Goal: Complete application form: Complete application form

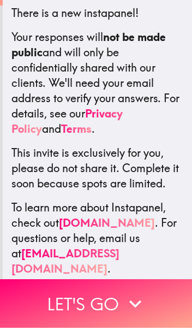
scroll to position [201, 0]
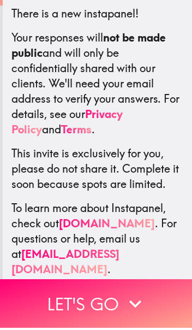
click at [138, 306] on icon "button" at bounding box center [135, 306] width 24 height 24
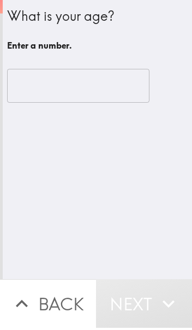
click at [92, 88] on input "number" at bounding box center [78, 88] width 143 height 34
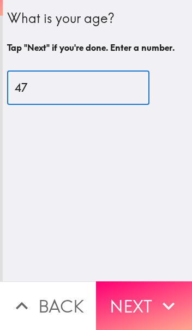
type input "47"
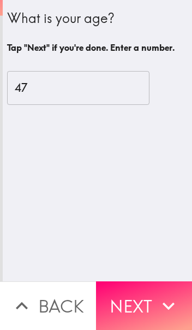
click at [156, 304] on button "Next" at bounding box center [144, 305] width 96 height 49
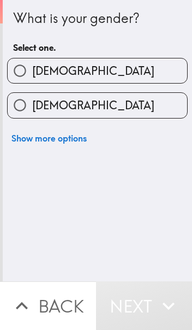
click at [21, 106] on input "[DEMOGRAPHIC_DATA]" at bounding box center [20, 105] width 25 height 25
radio input "true"
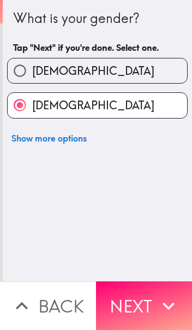
click at [152, 302] on button "Next" at bounding box center [144, 305] width 96 height 49
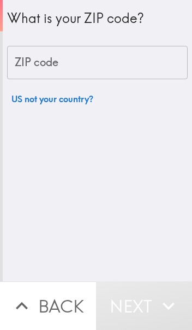
click at [70, 61] on input "ZIP code" at bounding box center [97, 63] width 181 height 34
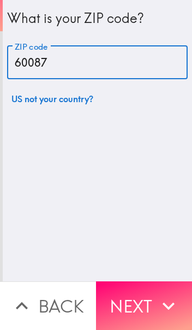
type input "60087"
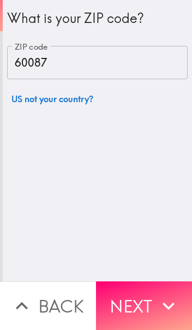
click at [150, 320] on button "Next" at bounding box center [144, 305] width 96 height 49
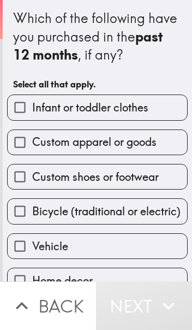
click at [17, 180] on input "Custom shoes or footwear" at bounding box center [20, 176] width 25 height 25
checkbox input "true"
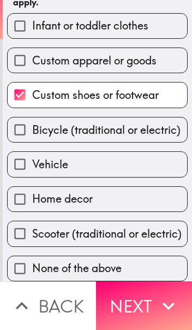
click at [19, 200] on input "Home decor" at bounding box center [20, 199] width 25 height 25
checkbox input "true"
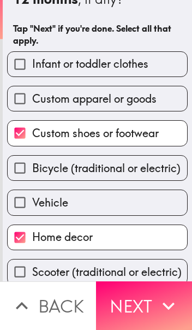
scroll to position [56, 0]
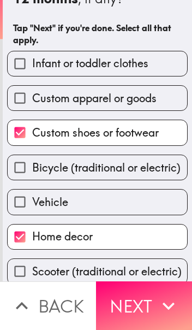
click at [147, 305] on button "Next" at bounding box center [144, 305] width 96 height 49
